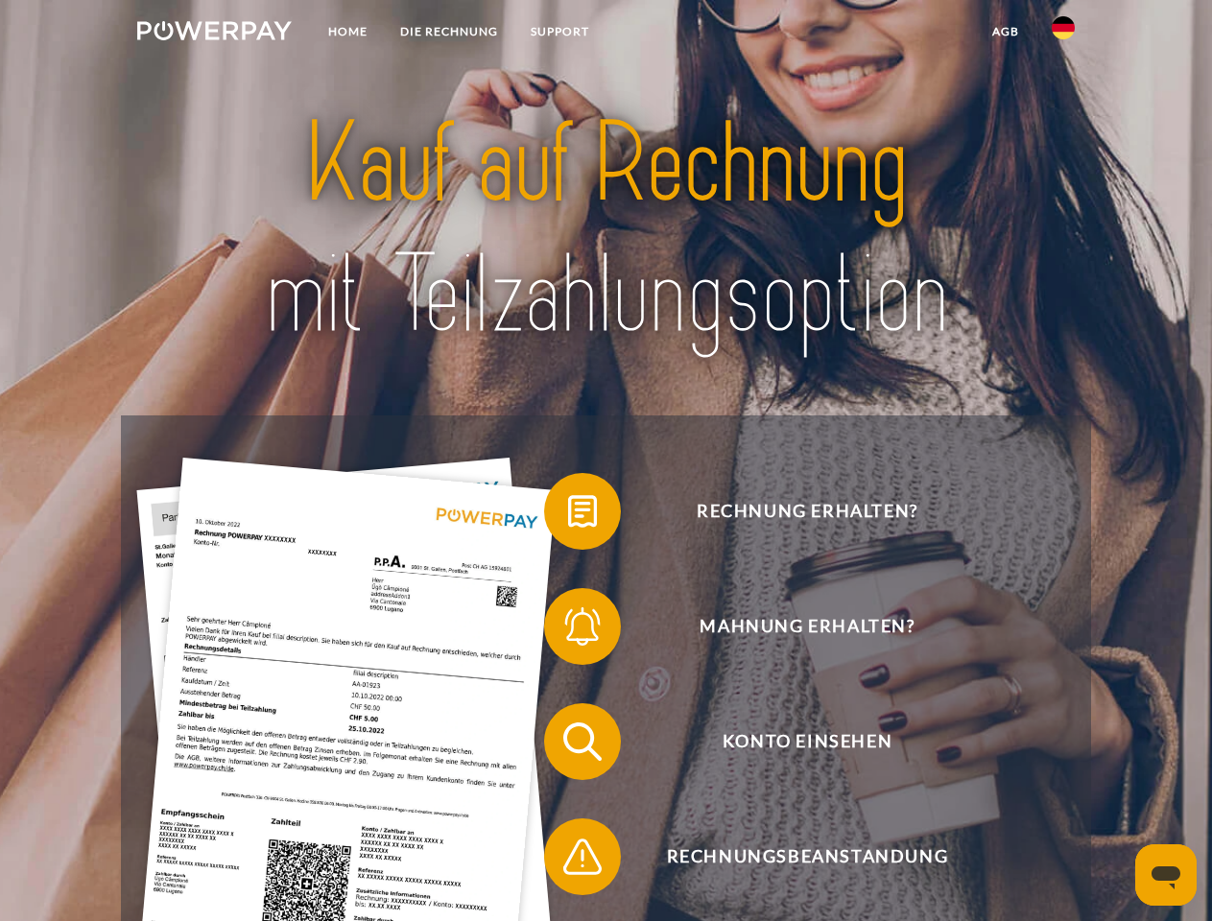
click at [214, 34] on img at bounding box center [214, 30] width 155 height 19
click at [1063, 34] on img at bounding box center [1063, 27] width 23 height 23
click at [1005, 32] on link "agb" at bounding box center [1006, 31] width 60 height 35
click at [568, 515] on span at bounding box center [554, 512] width 96 height 96
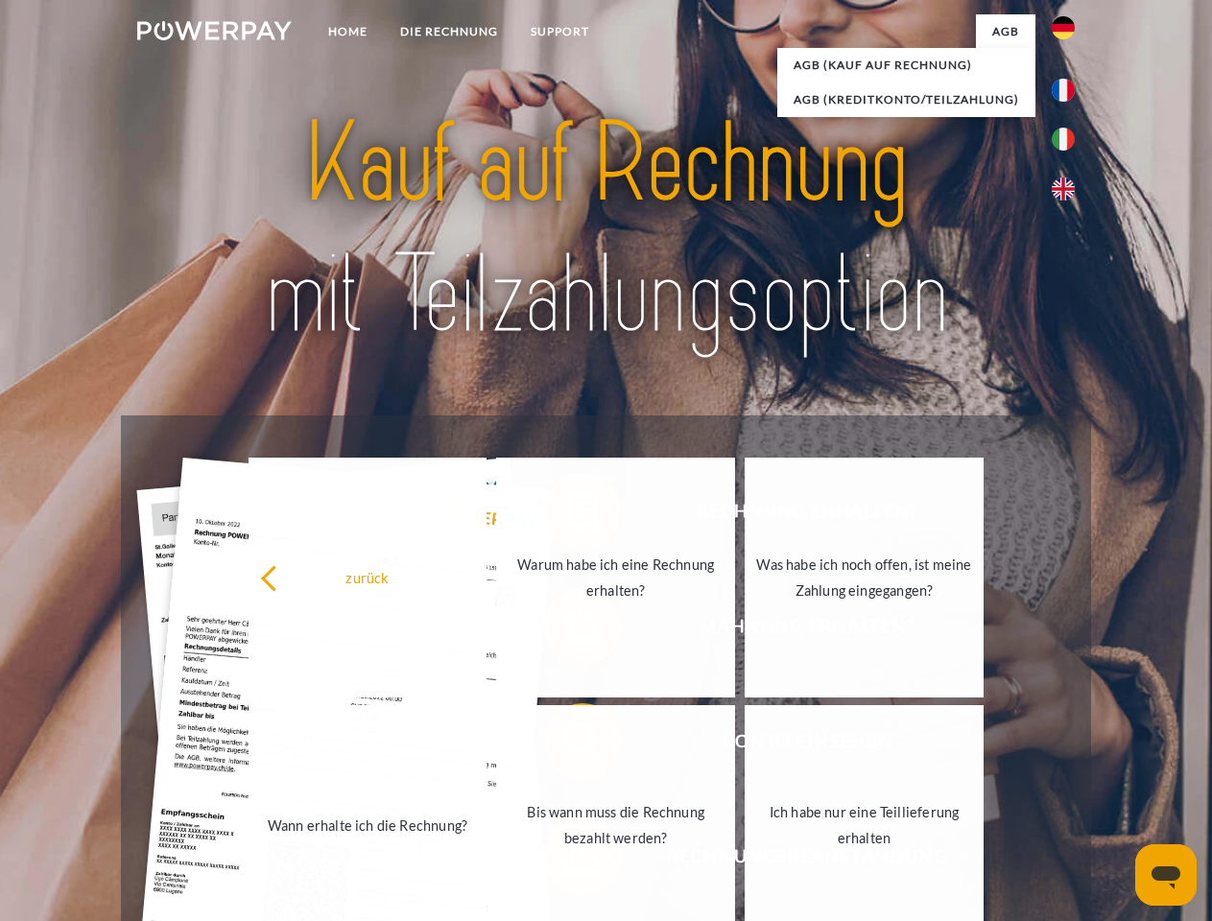
click at [488, 746] on link "Wann erhalte ich die Rechnung?" at bounding box center [368, 825] width 239 height 240
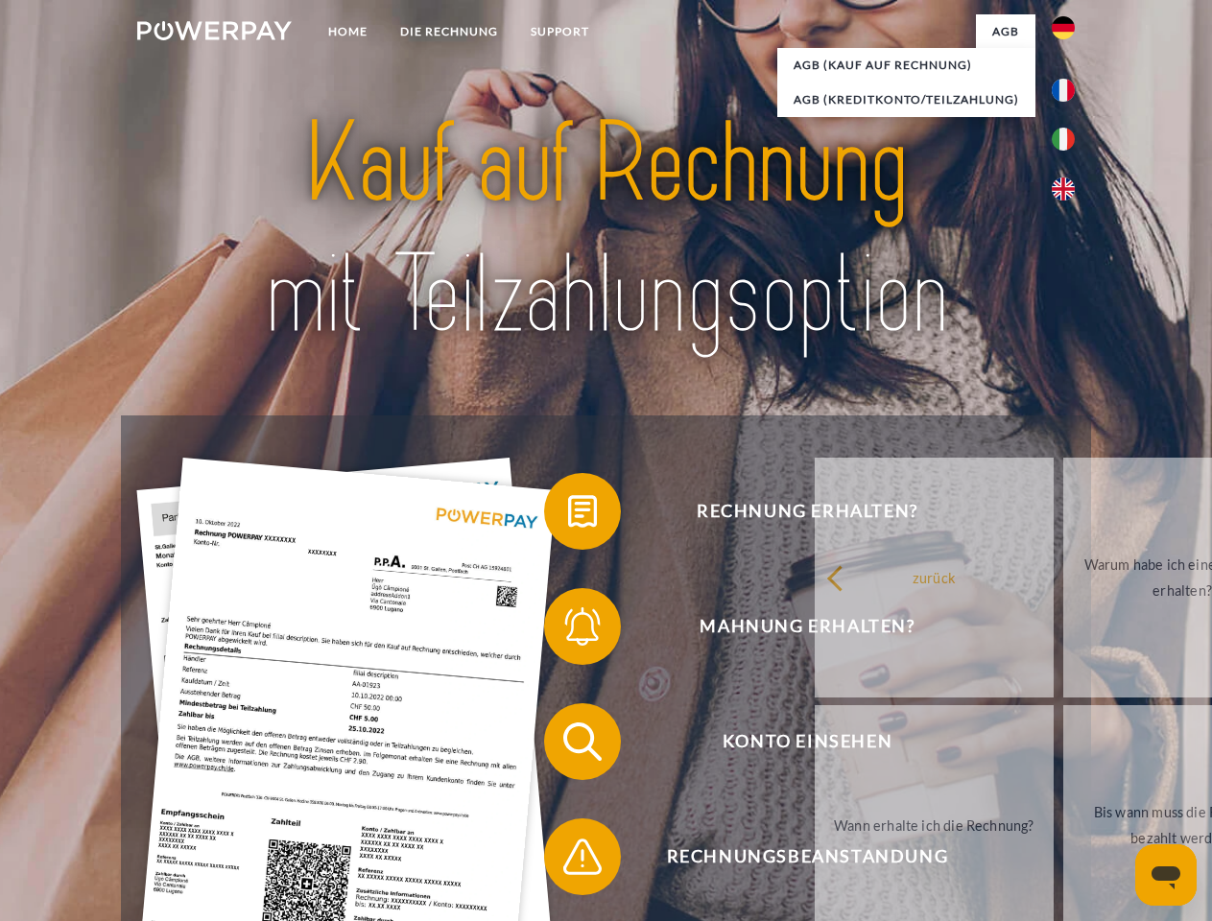
click at [568, 861] on span at bounding box center [554, 857] width 96 height 96
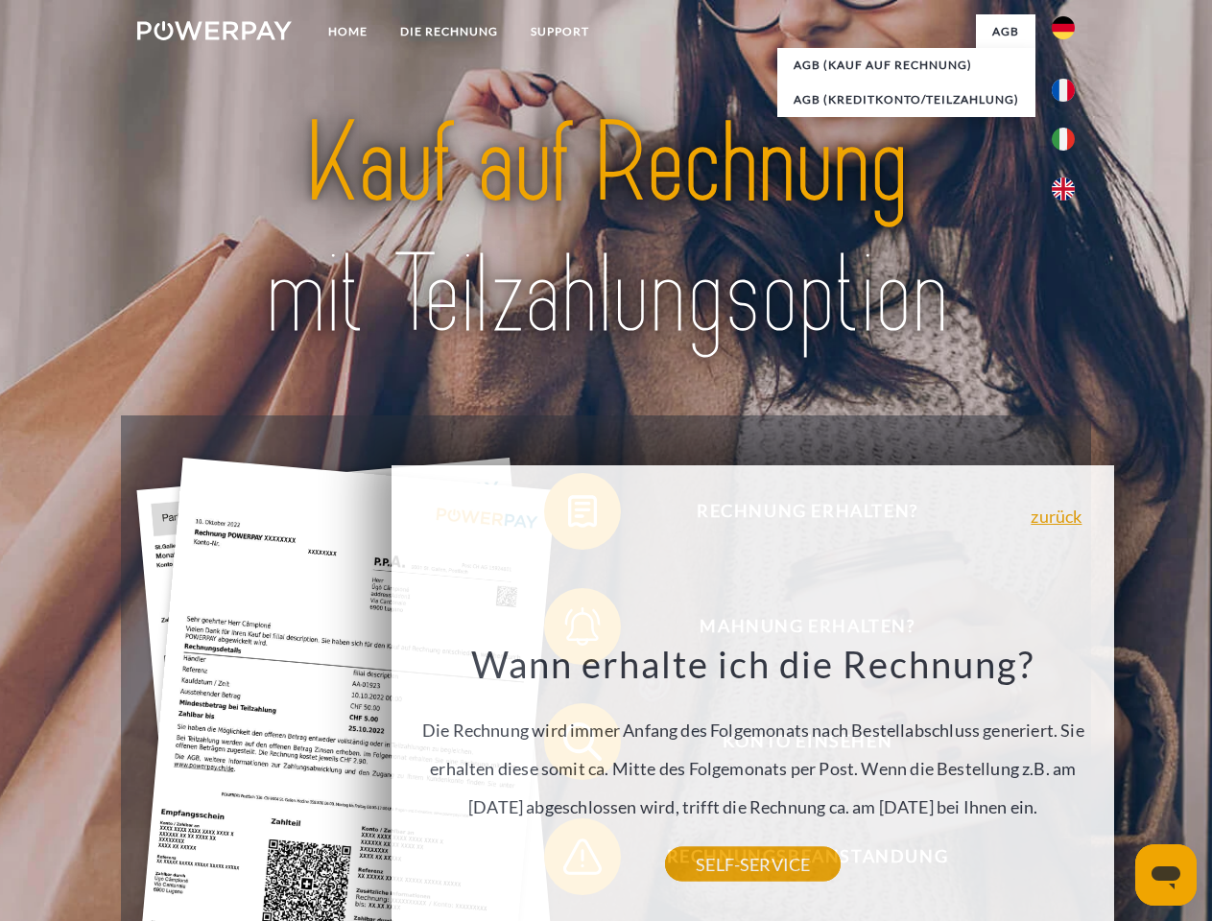
click at [1166, 875] on icon "Messaging-Fenster öffnen" at bounding box center [1166, 878] width 29 height 23
